Goal: Find specific page/section: Find specific page/section

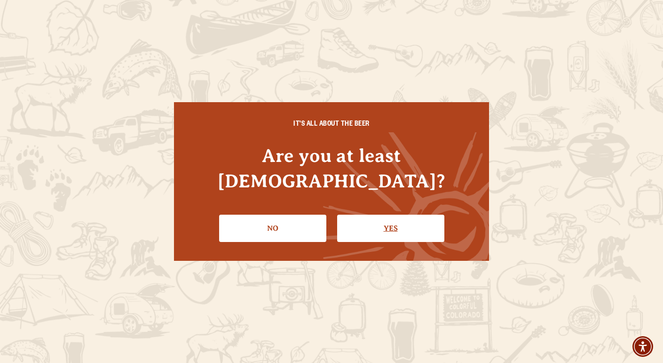
click at [360, 215] on link "Yes" at bounding box center [390, 228] width 107 height 27
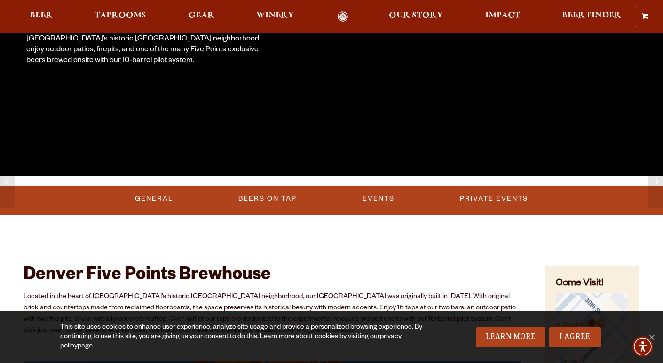
scroll to position [198, 0]
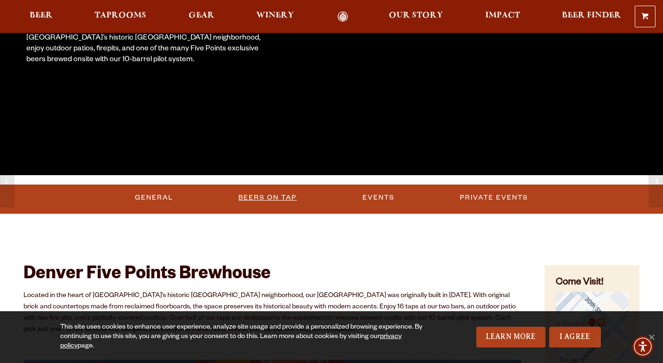
click at [278, 196] on link "Beers on Tap" at bounding box center [268, 198] width 66 height 22
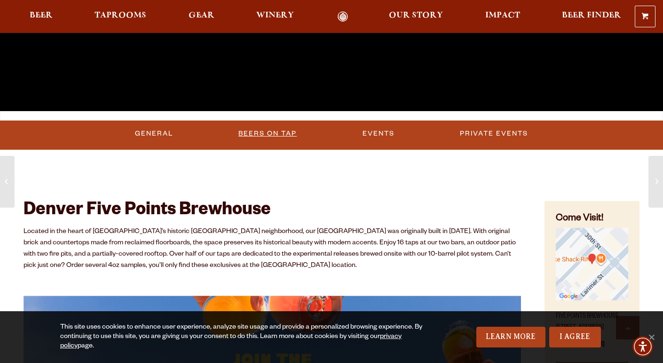
scroll to position [264, 0]
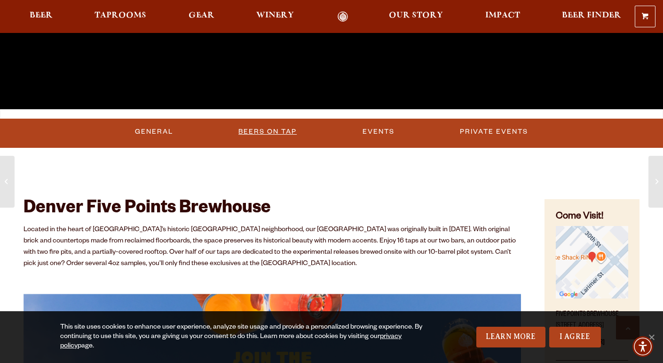
click at [264, 130] on link "Beers on Tap" at bounding box center [268, 132] width 66 height 22
click at [264, 130] on link "Beers on Tap" at bounding box center [269, 132] width 83 height 22
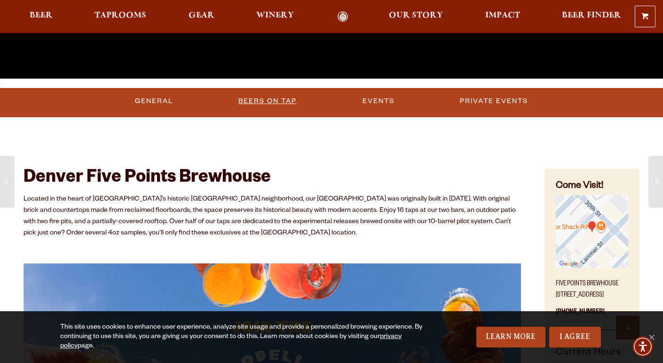
scroll to position [293, 0]
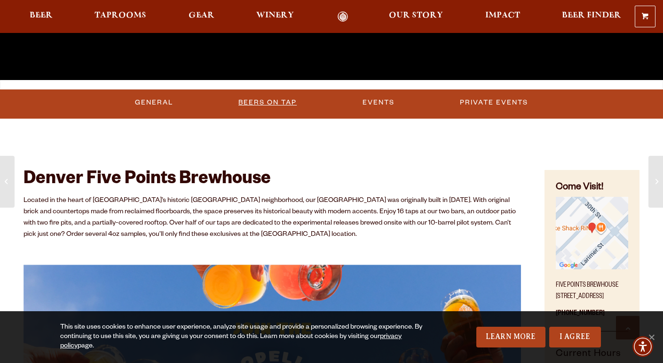
click at [273, 109] on link "Beers on Tap" at bounding box center [268, 103] width 66 height 22
click at [239, 100] on link "Beers on Tap" at bounding box center [269, 103] width 83 height 22
click at [267, 100] on link "Beers on Tap" at bounding box center [269, 103] width 83 height 22
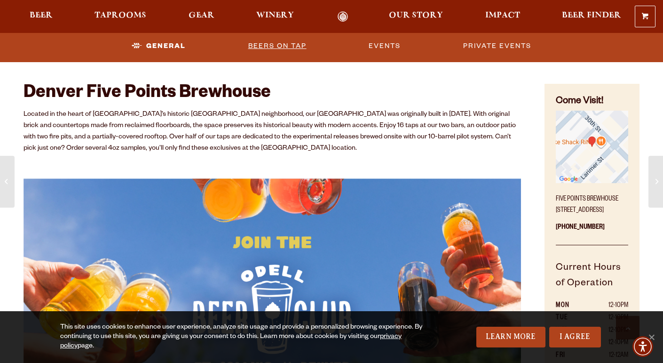
scroll to position [350, 0]
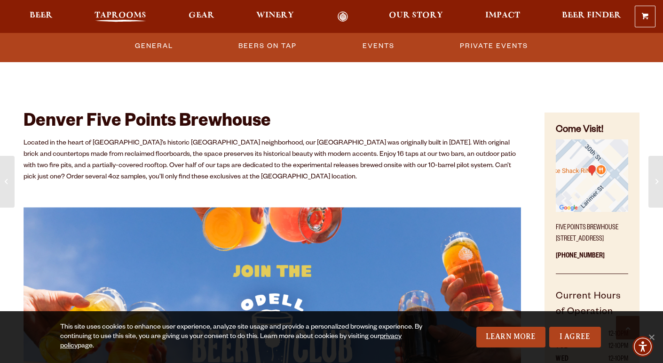
click at [119, 12] on span "Taprooms" at bounding box center [121, 16] width 52 height 8
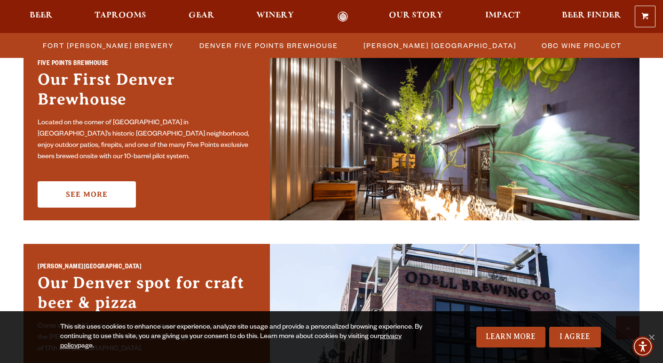
scroll to position [507, 0]
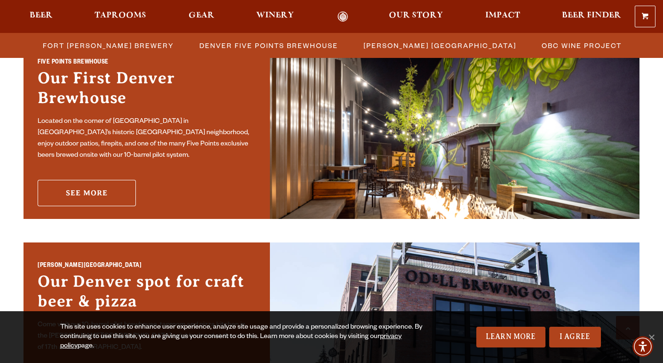
click at [80, 187] on link "See More" at bounding box center [87, 193] width 98 height 26
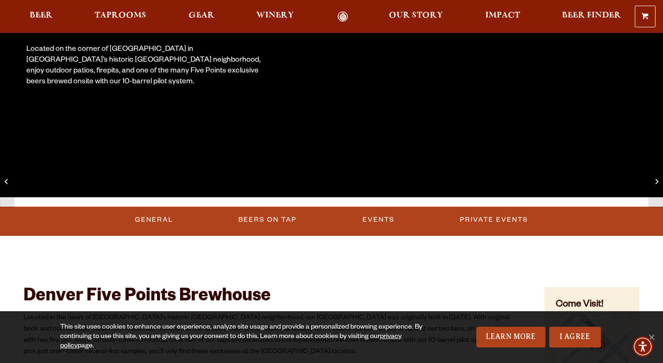
scroll to position [181, 0]
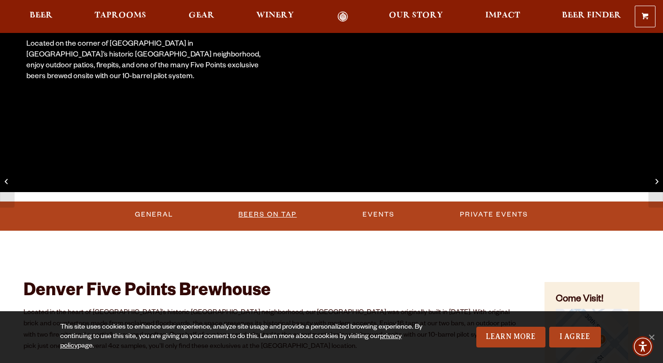
click at [260, 214] on link "Beers on Tap" at bounding box center [268, 215] width 66 height 22
